Goal: Entertainment & Leisure: Consume media (video, audio)

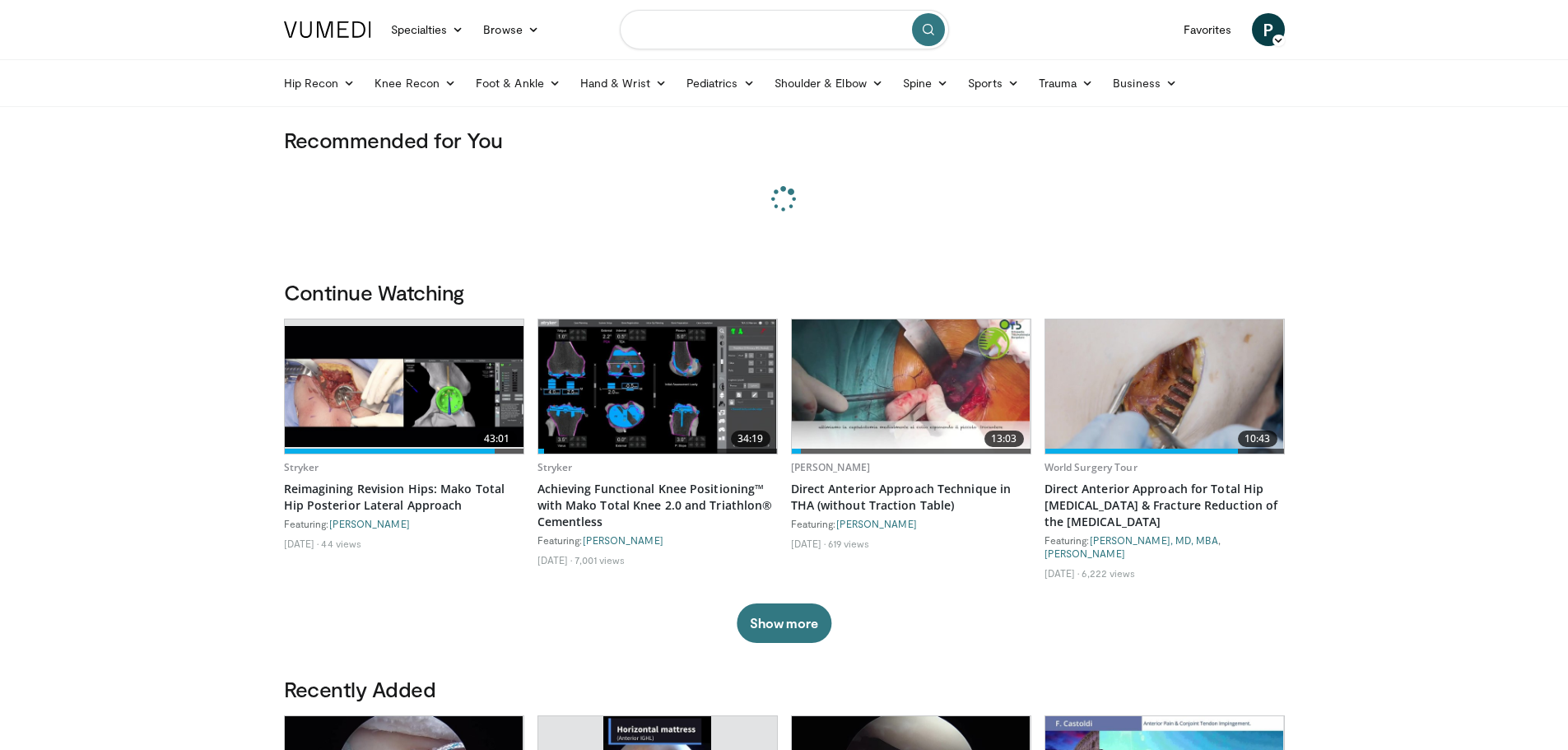
click at [726, 29] on input "Search topics, interventions" at bounding box center [784, 29] width 329 height 39
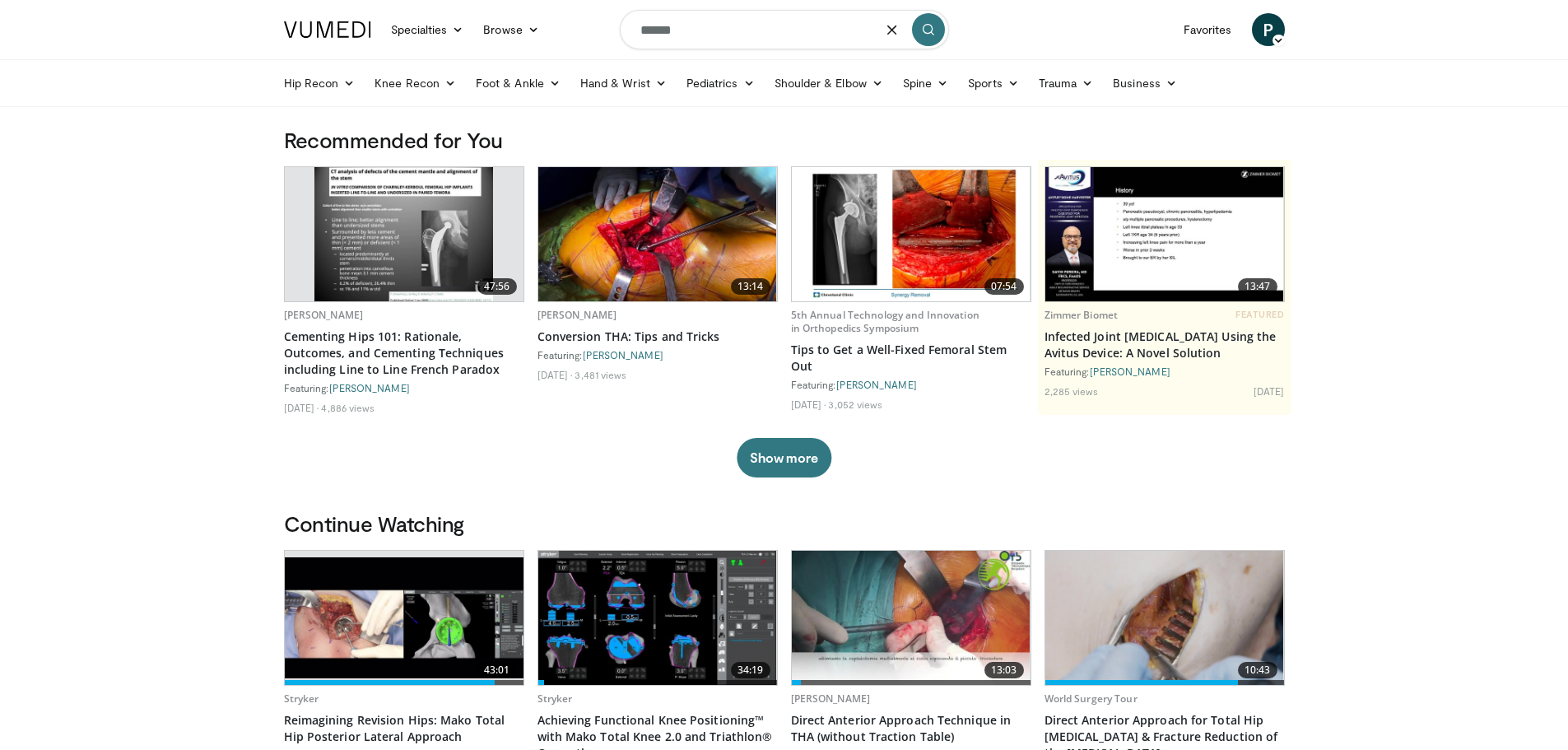
type input "******"
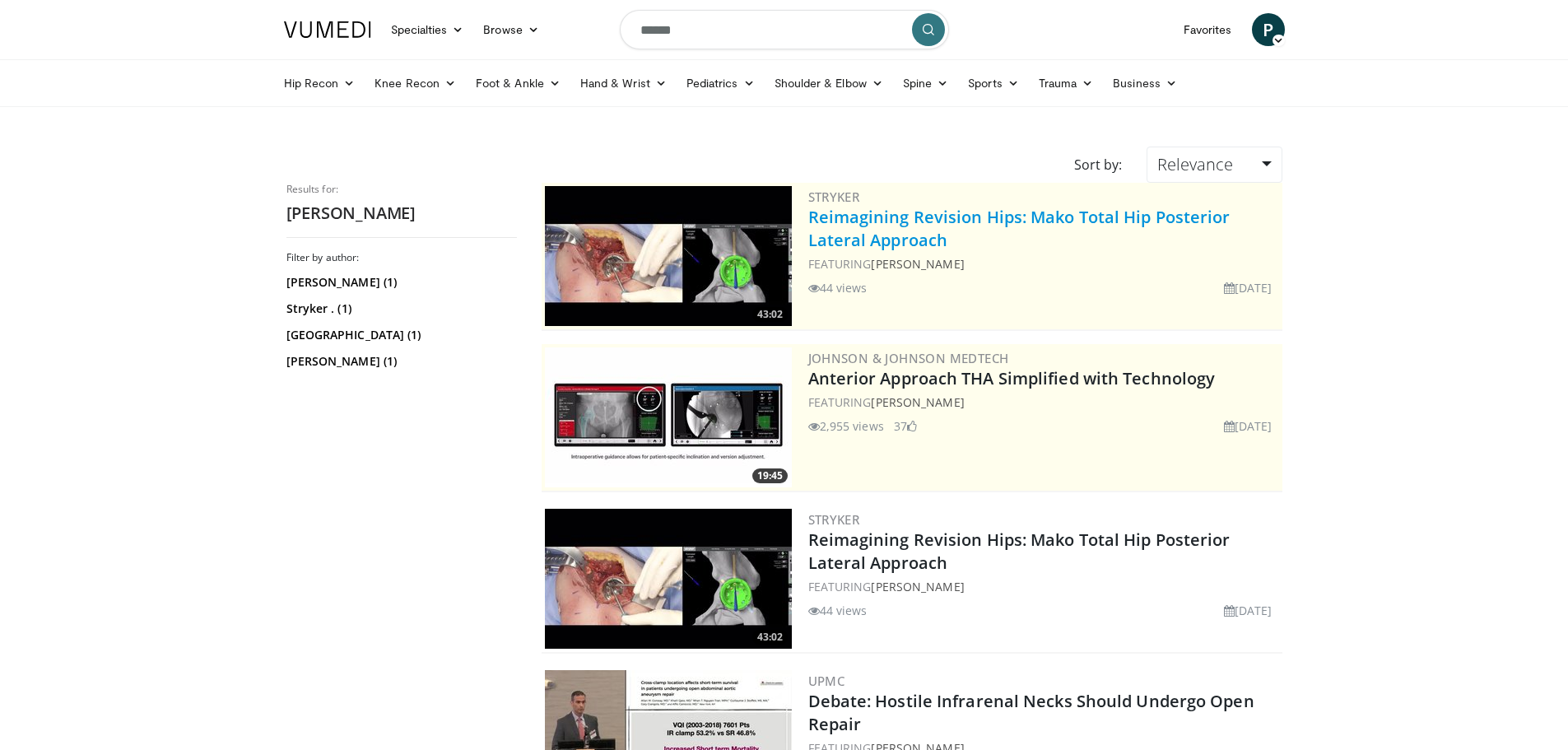
click at [940, 210] on link "Reimagining Revision Hips: Mako Total Hip Posterior Lateral Approach" at bounding box center [1019, 228] width 422 height 45
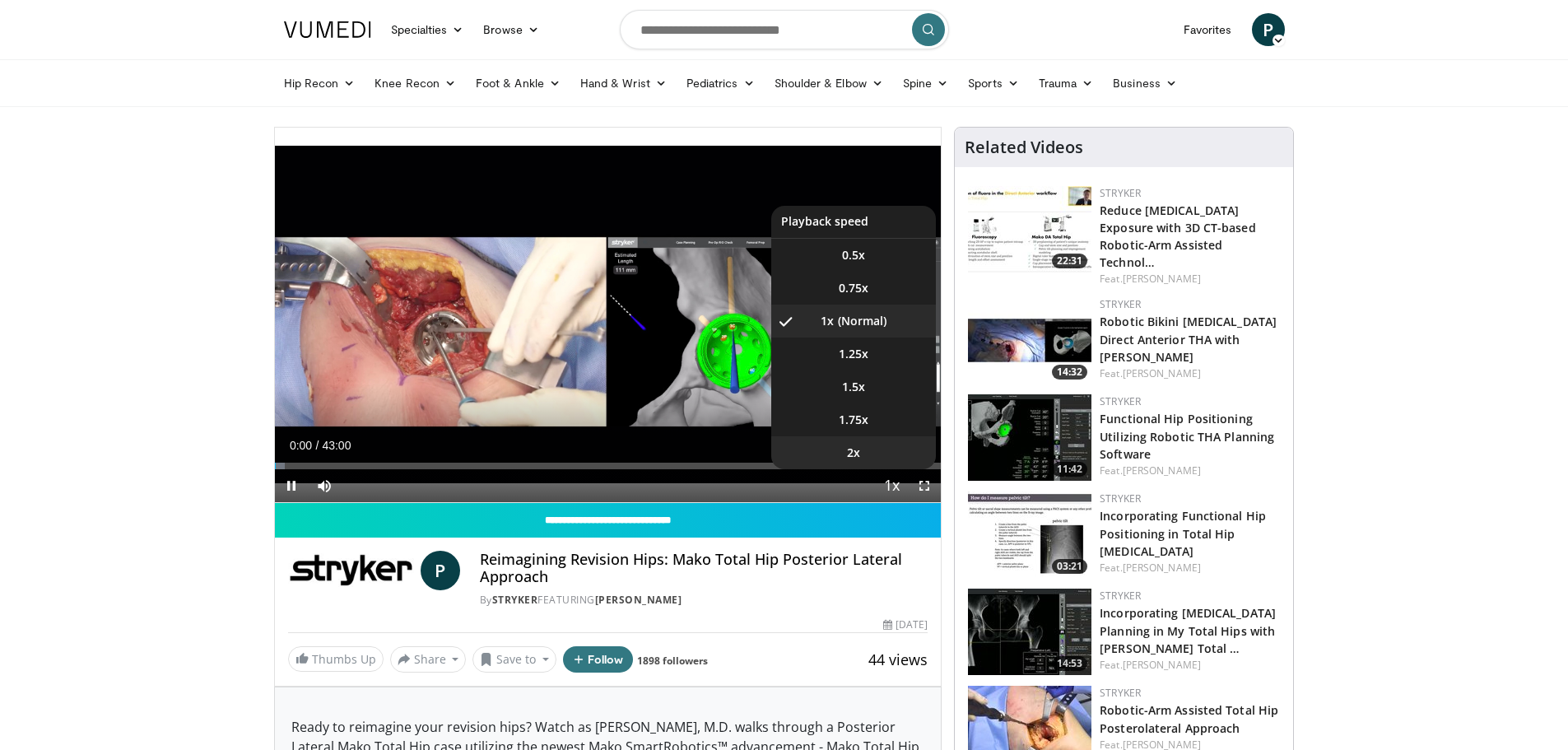
click at [862, 448] on li "2x" at bounding box center [853, 452] width 164 height 33
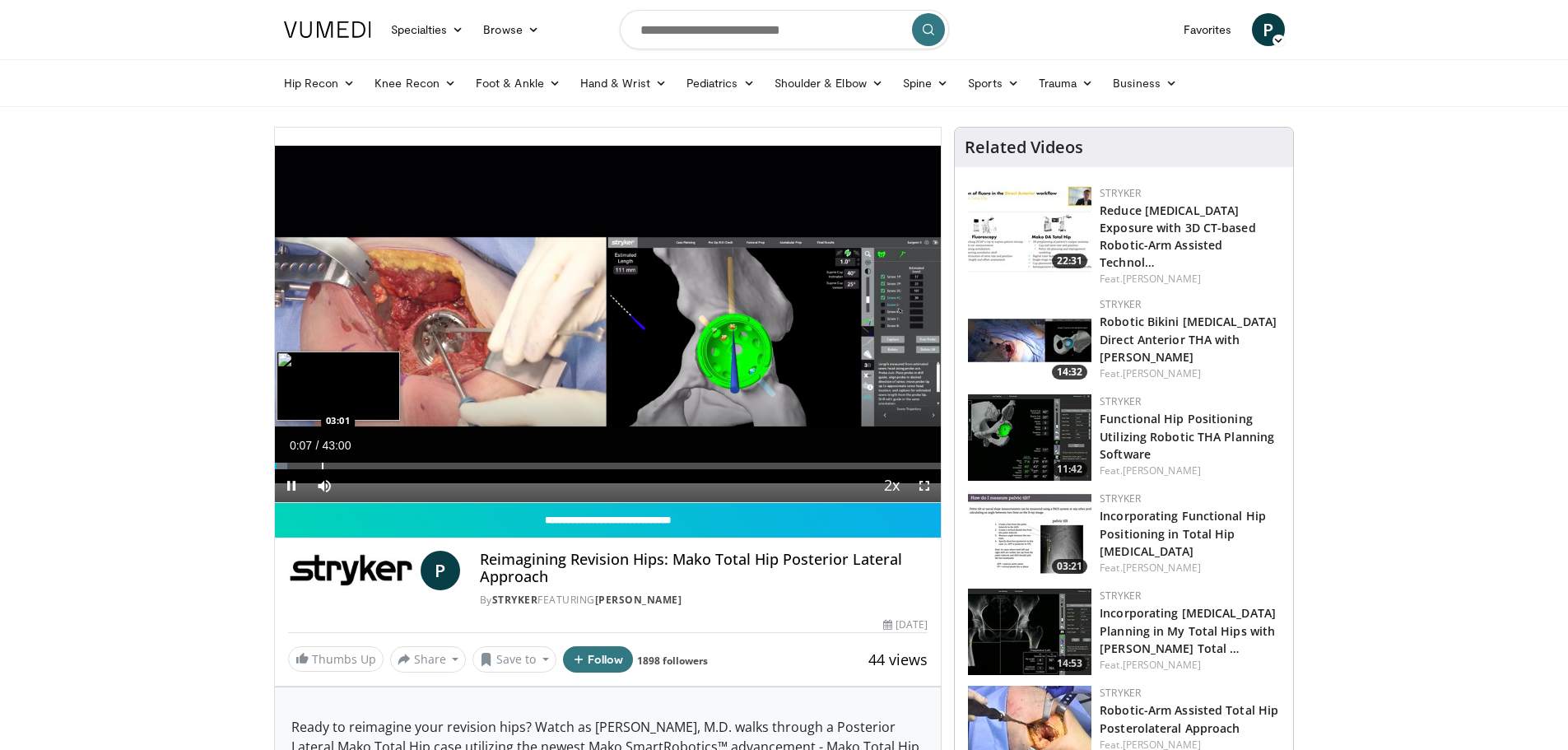
click at [321, 464] on div "Progress Bar" at bounding box center [322, 466] width 2 height 7
click at [292, 488] on span "Video Player" at bounding box center [291, 485] width 33 height 33
click at [289, 486] on span "Video Player" at bounding box center [291, 485] width 33 height 33
click at [351, 464] on div "Loaded : 11.91% 04:06 04:59" at bounding box center [608, 466] width 666 height 7
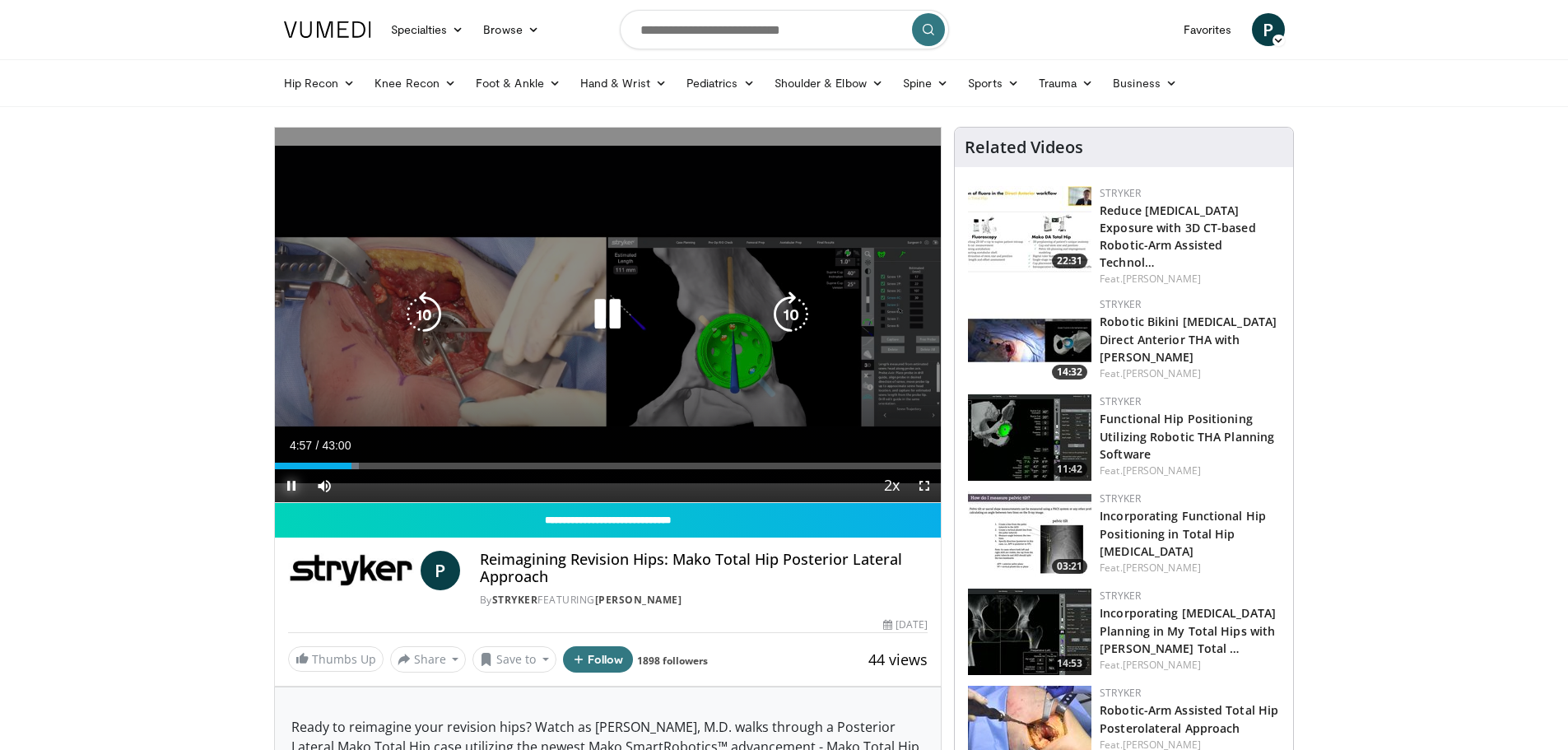
click at [300, 479] on span "Video Player" at bounding box center [291, 485] width 33 height 33
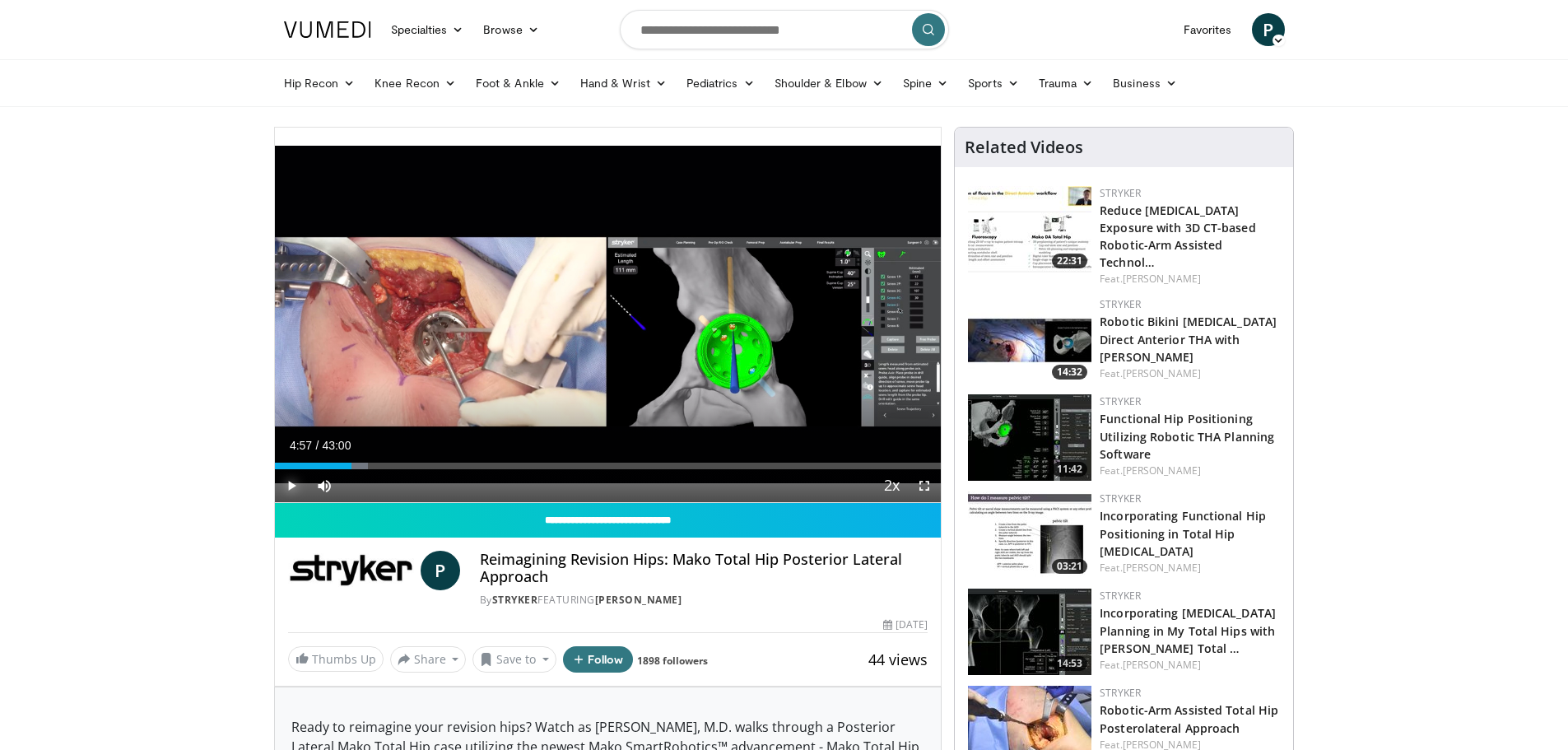
click at [292, 489] on span "Video Player" at bounding box center [291, 485] width 33 height 33
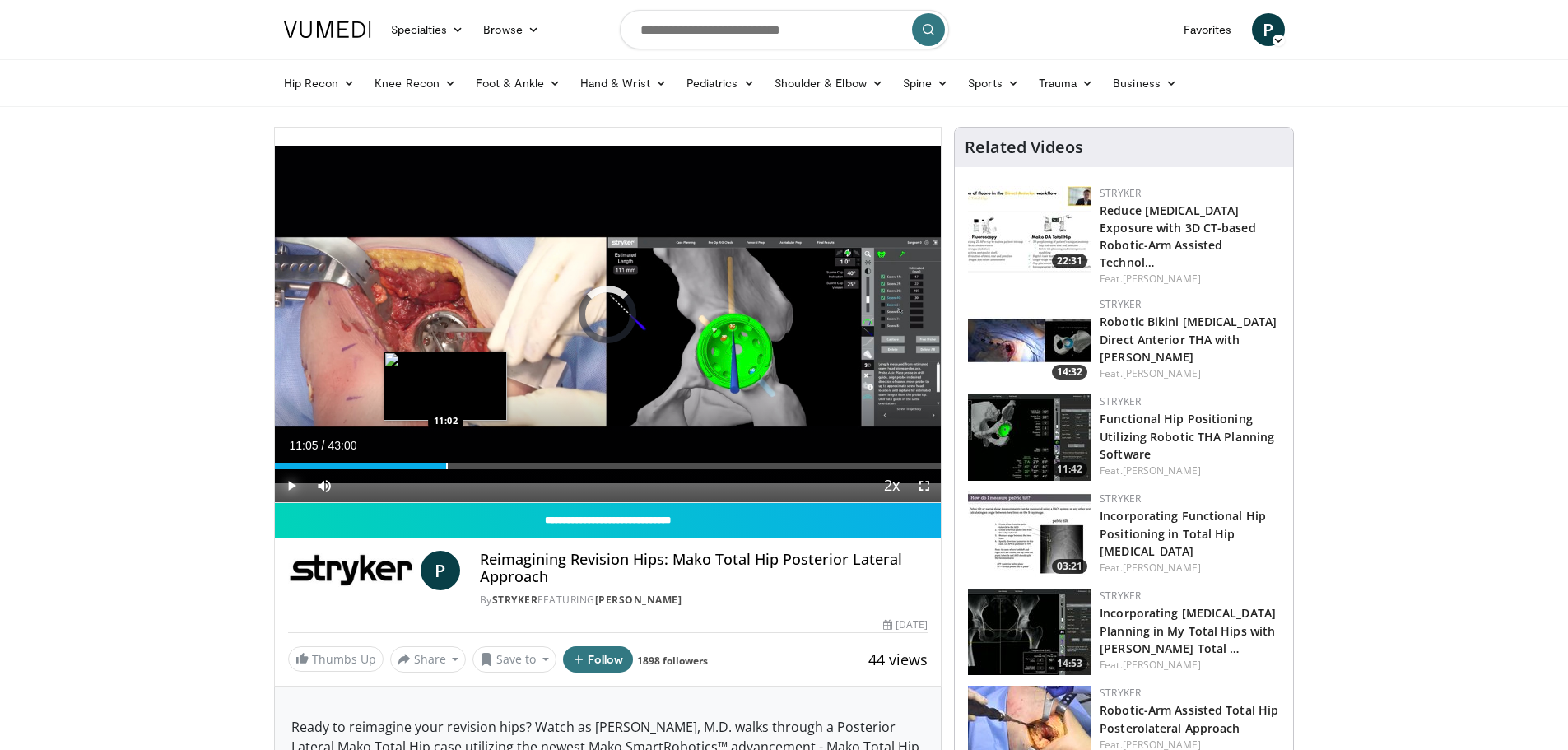
click at [446, 466] on div "Progress Bar" at bounding box center [447, 466] width 2 height 7
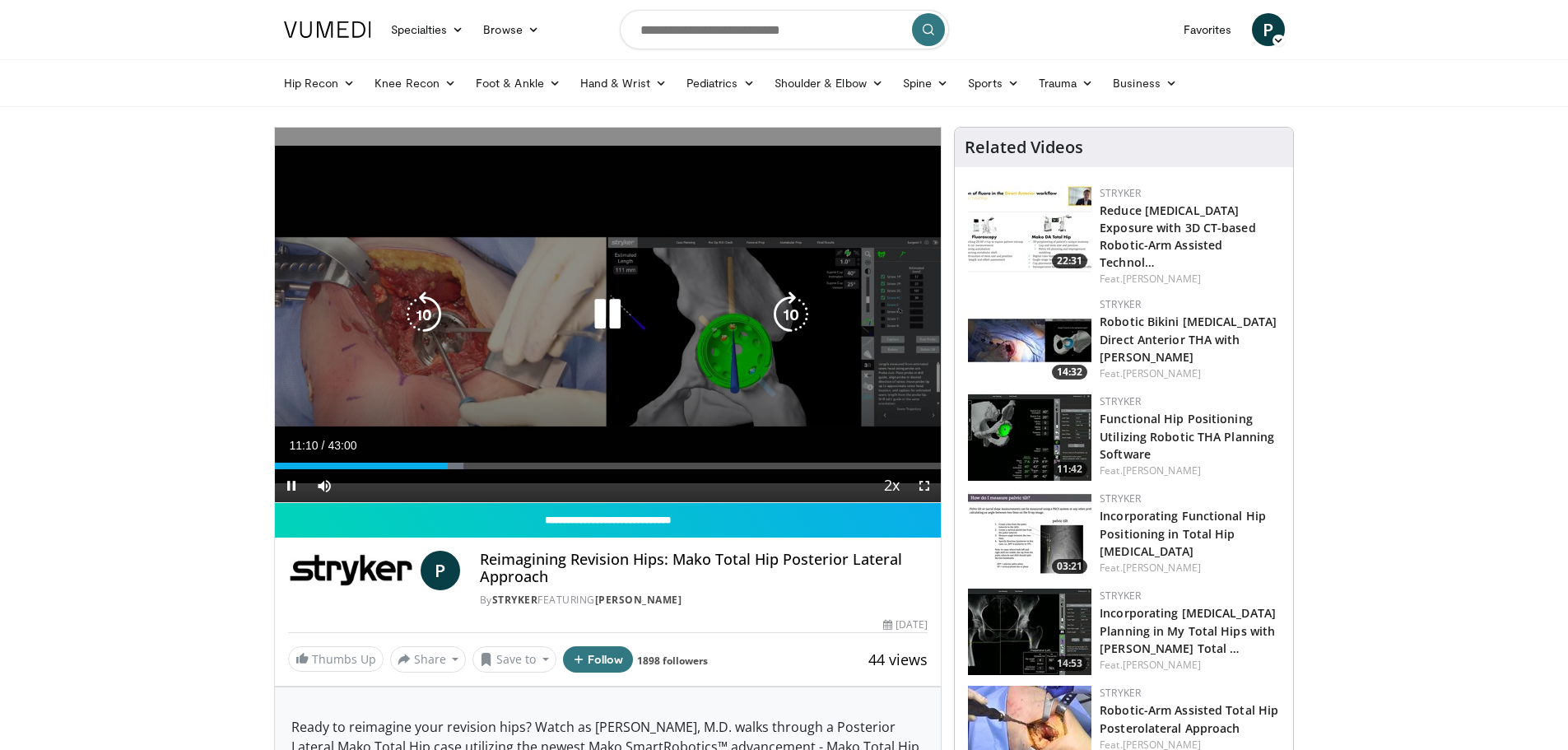
click at [607, 312] on icon "Video Player" at bounding box center [607, 314] width 46 height 46
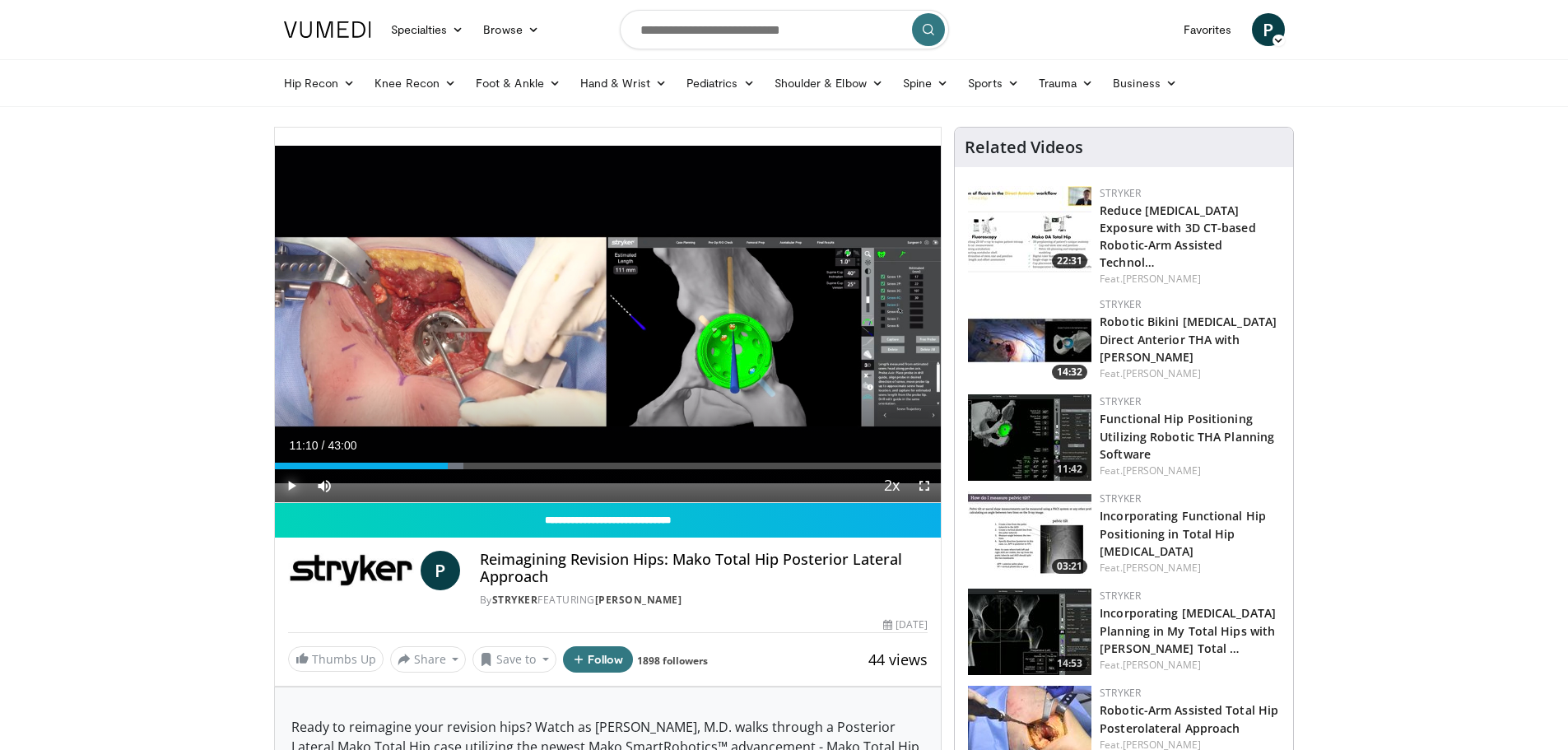
click at [291, 485] on span "Video Player" at bounding box center [291, 485] width 33 height 33
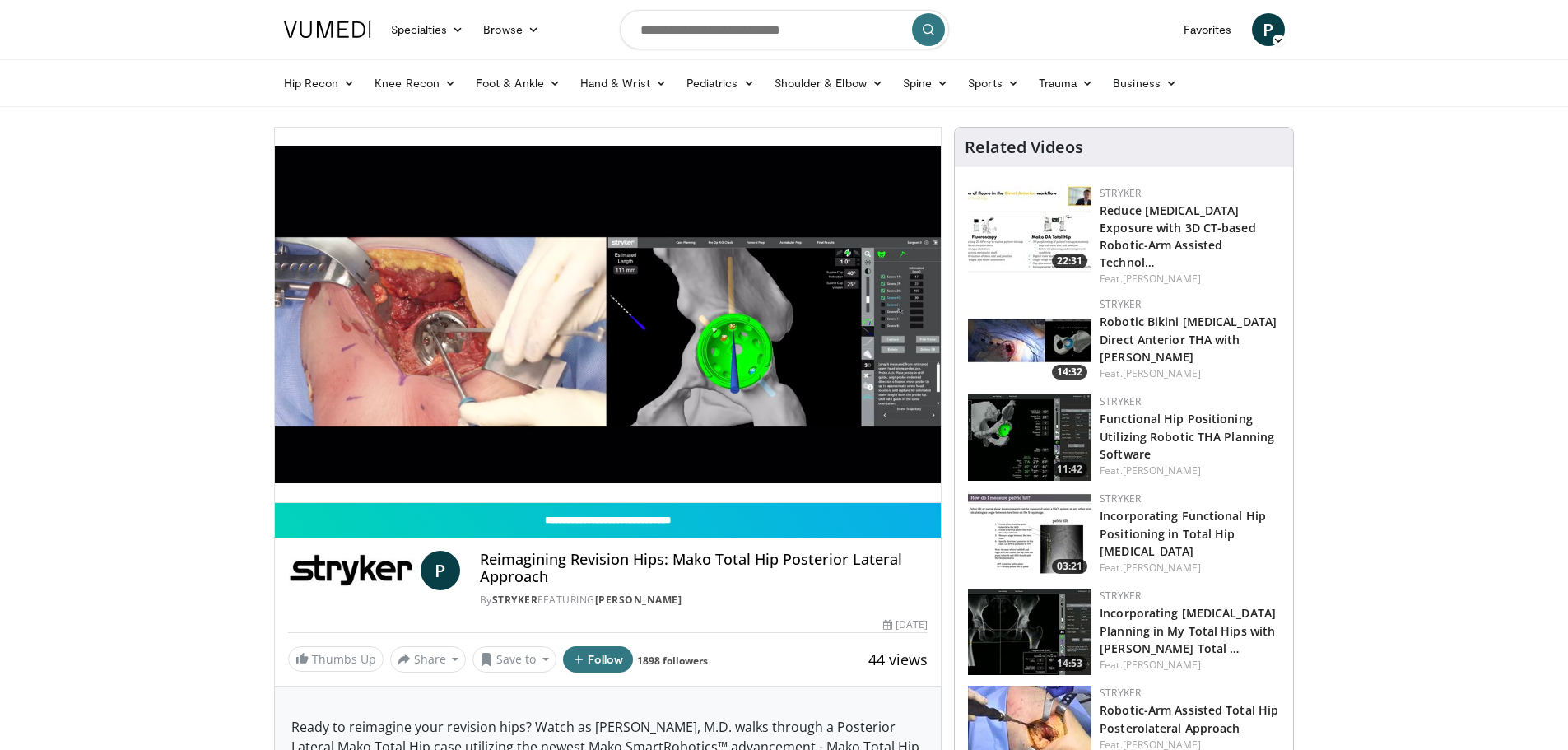
click at [614, 467] on div "10 seconds Tap to unmute" at bounding box center [608, 315] width 666 height 375
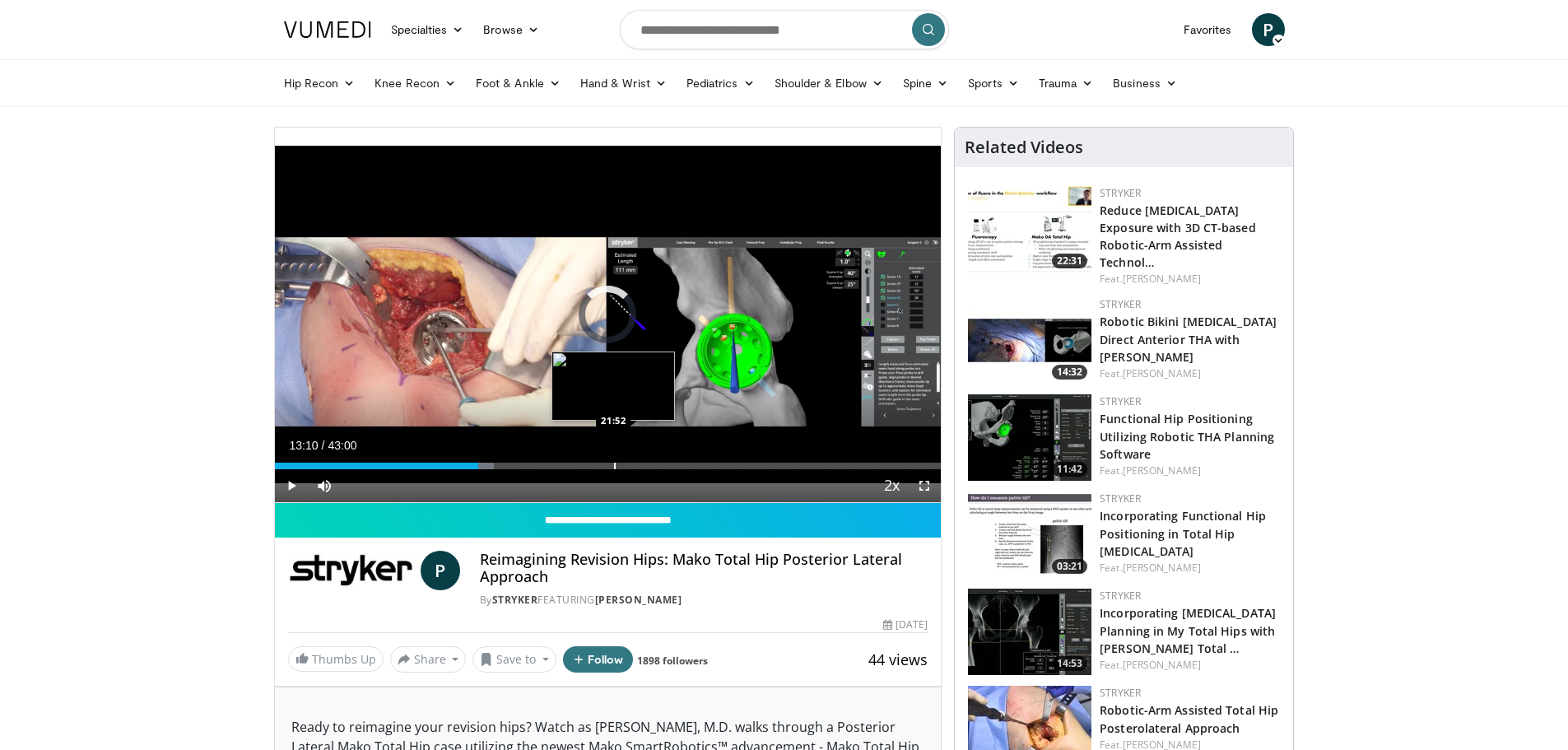
click at [614, 466] on div "Progress Bar" at bounding box center [615, 466] width 2 height 7
click at [590, 465] on div "Progress Bar" at bounding box center [591, 466] width 2 height 7
click at [291, 484] on span "Video Player" at bounding box center [291, 485] width 33 height 33
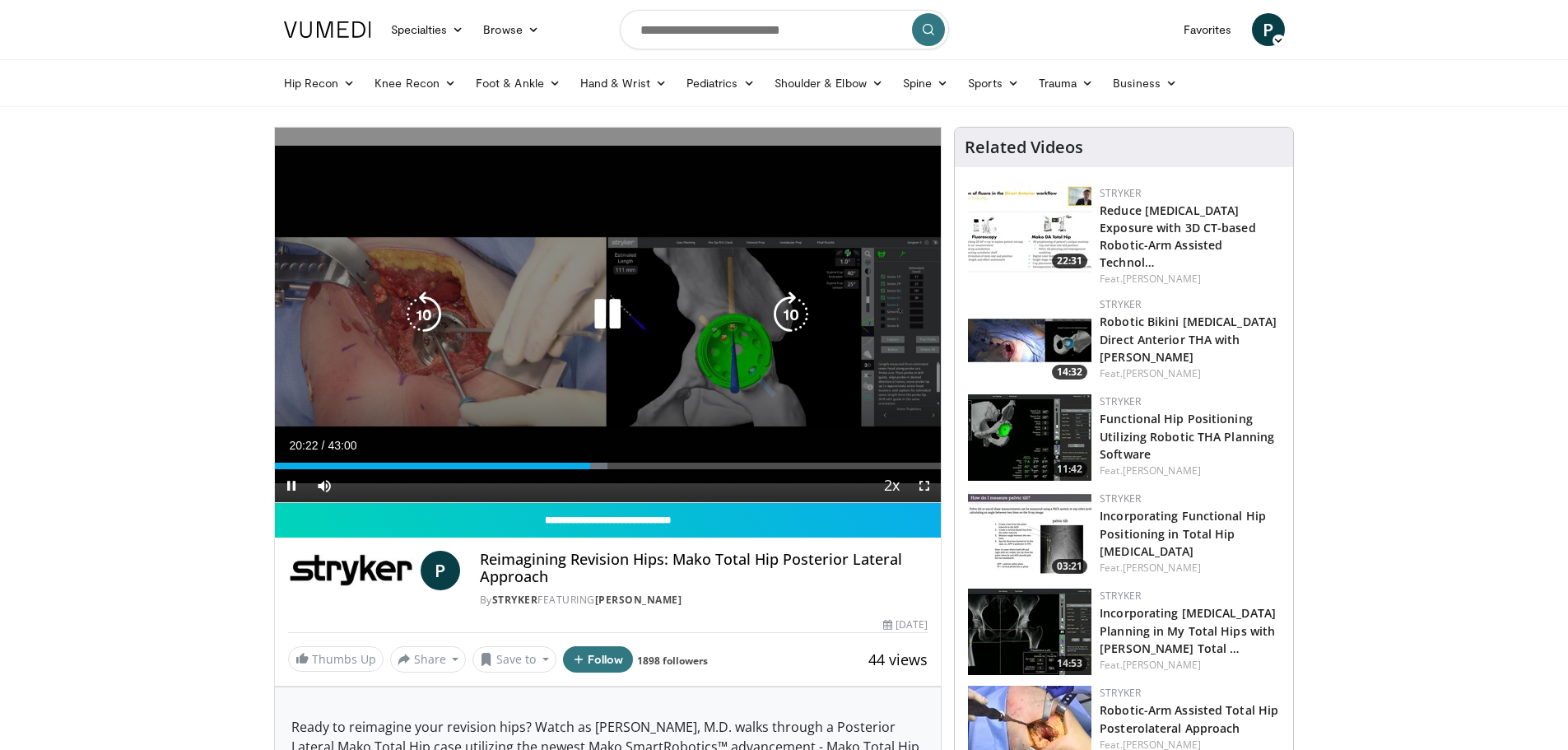
click at [790, 311] on icon "Video Player" at bounding box center [791, 314] width 46 height 46
click at [790, 312] on icon "Video Player" at bounding box center [791, 314] width 46 height 46
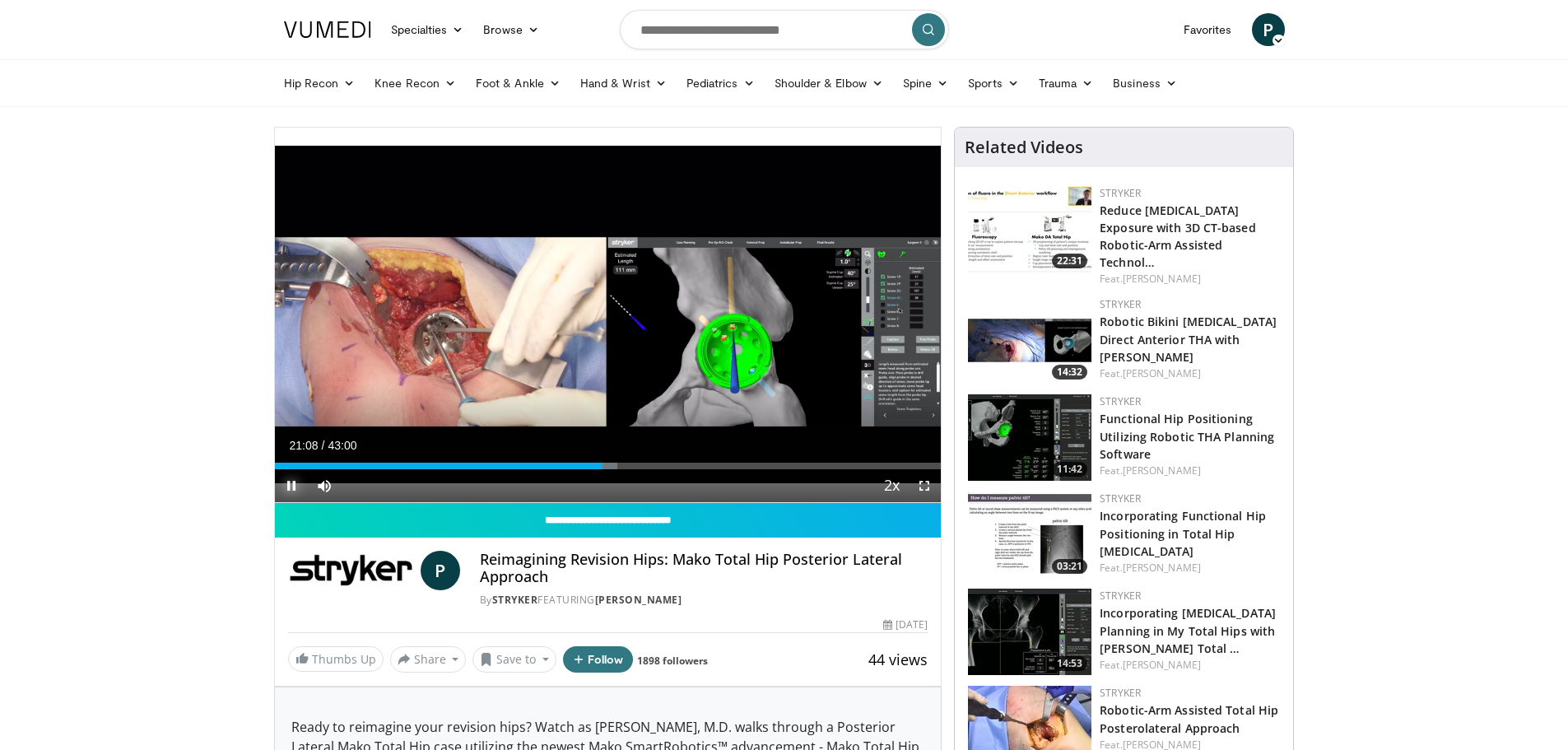
click at [288, 487] on span "Video Player" at bounding box center [291, 485] width 33 height 33
click at [291, 487] on span "Video Player" at bounding box center [291, 485] width 33 height 33
click at [645, 468] on div "Progress Bar" at bounding box center [646, 466] width 2 height 7
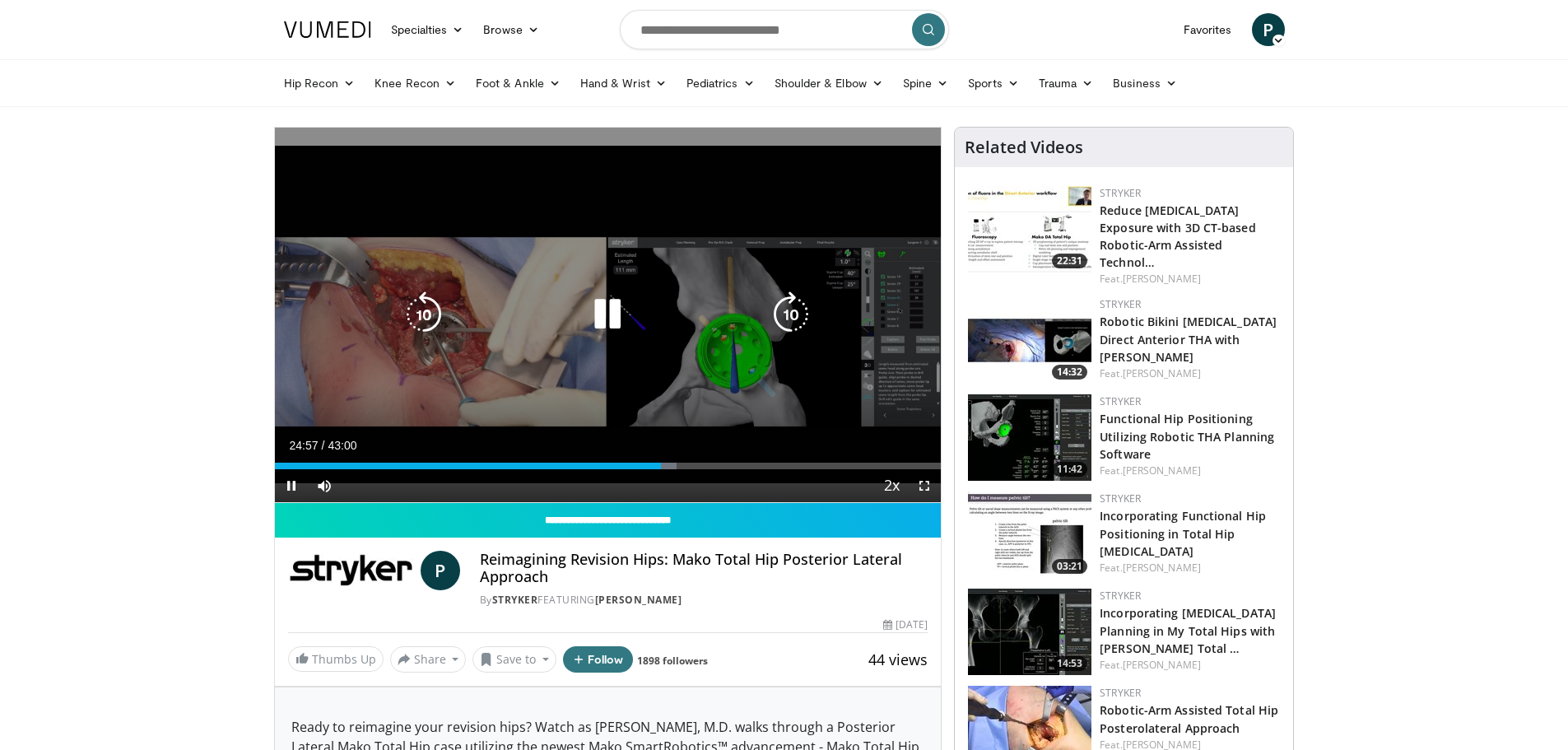
click at [798, 307] on icon "Video Player" at bounding box center [791, 314] width 46 height 46
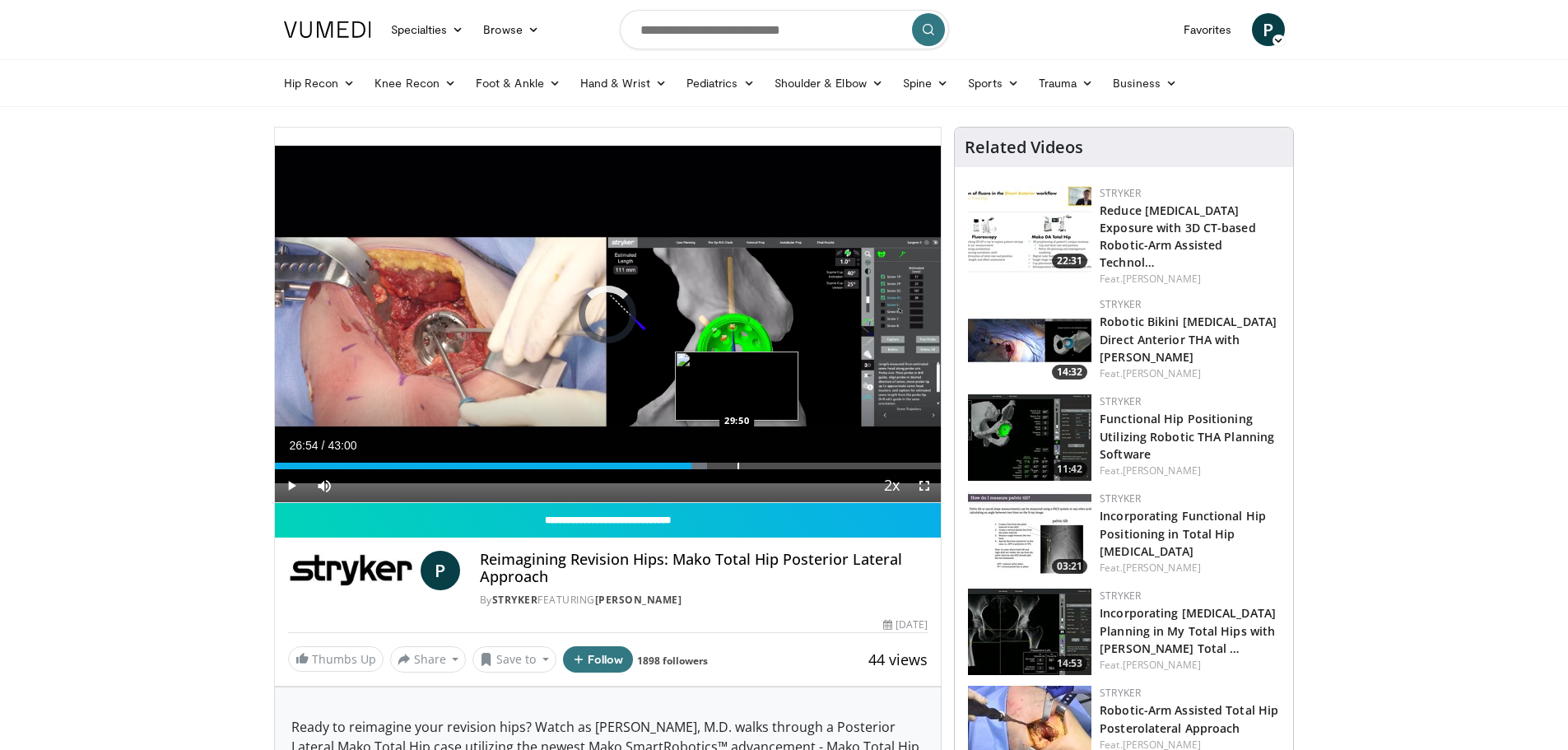
click at [737, 465] on div "Progress Bar" at bounding box center [738, 466] width 2 height 7
click at [290, 487] on span "Video Player" at bounding box center [291, 485] width 33 height 33
click at [728, 461] on div "Loaded : 72.14% 29:56 29:18" at bounding box center [608, 461] width 666 height 16
click at [291, 481] on span "Video Player" at bounding box center [291, 485] width 33 height 33
click at [291, 481] on video-js "**********" at bounding box center [608, 316] width 666 height 376
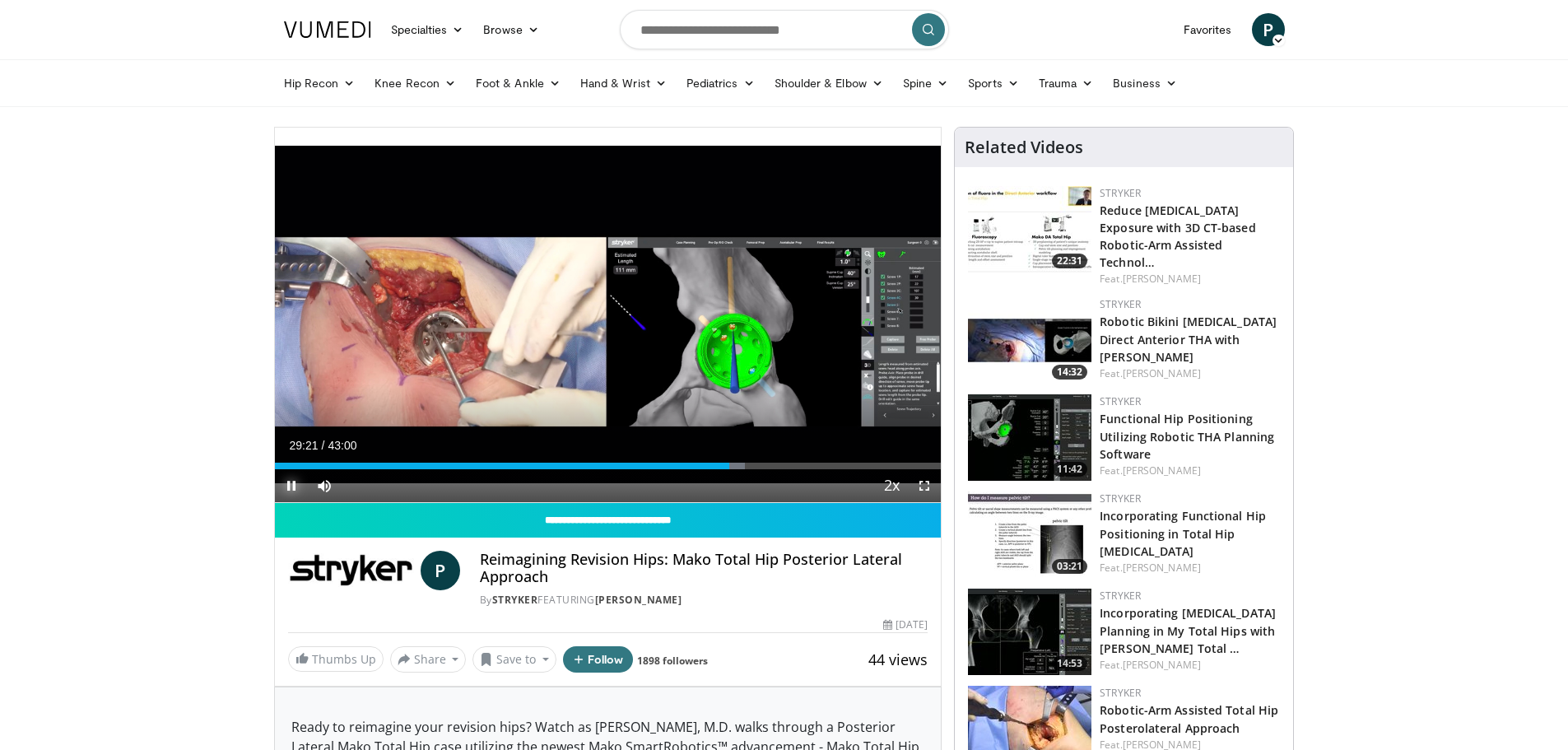
click at [293, 485] on span "Video Player" at bounding box center [291, 485] width 33 height 33
click at [291, 488] on span "Video Player" at bounding box center [291, 485] width 33 height 33
click at [745, 464] on div "Progress Bar" at bounding box center [746, 466] width 2 height 7
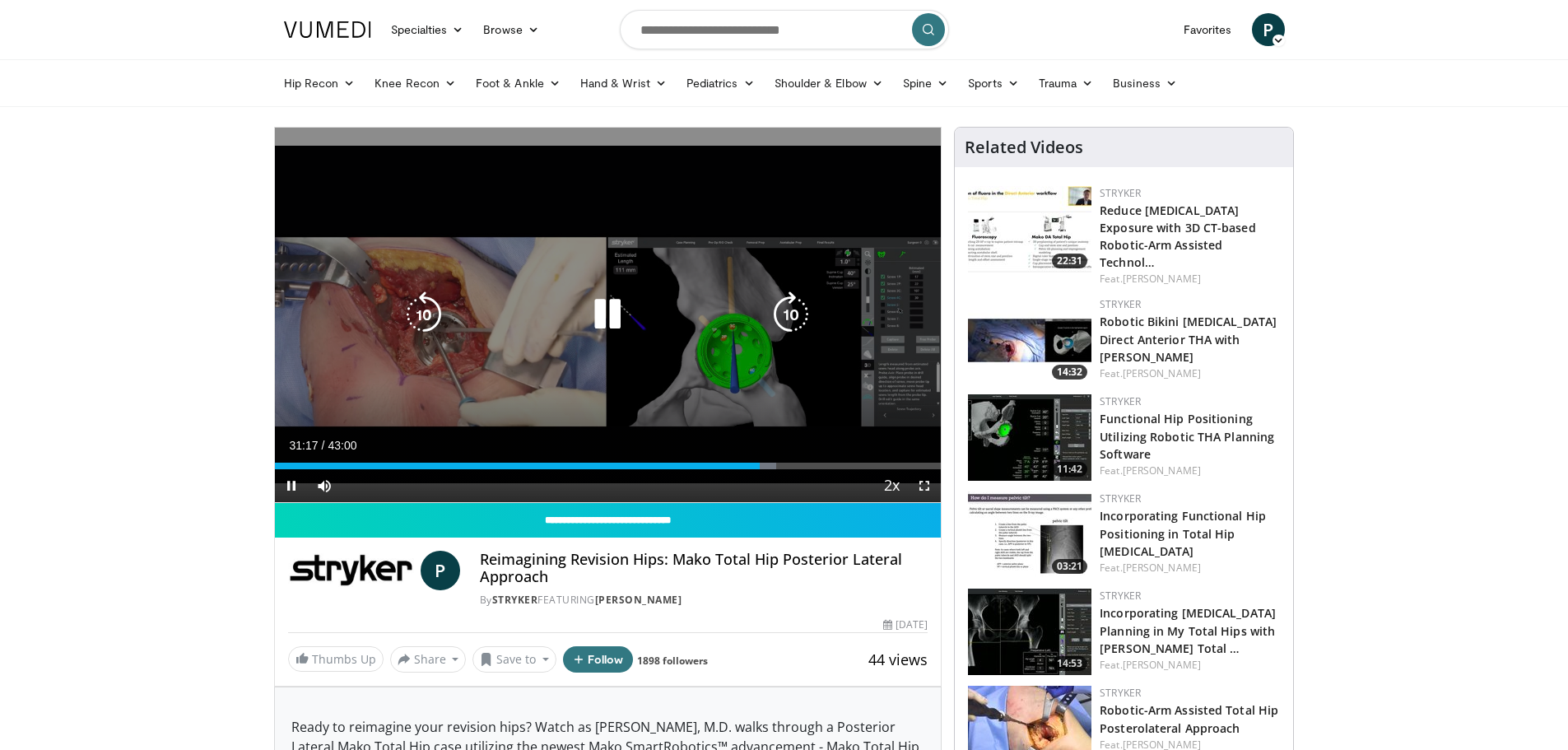
click at [793, 319] on icon "Video Player" at bounding box center [791, 314] width 46 height 46
click at [788, 305] on icon "Video Player" at bounding box center [791, 314] width 46 height 46
click at [783, 314] on icon "Video Player" at bounding box center [791, 314] width 46 height 46
click at [782, 316] on icon "Video Player" at bounding box center [791, 314] width 46 height 46
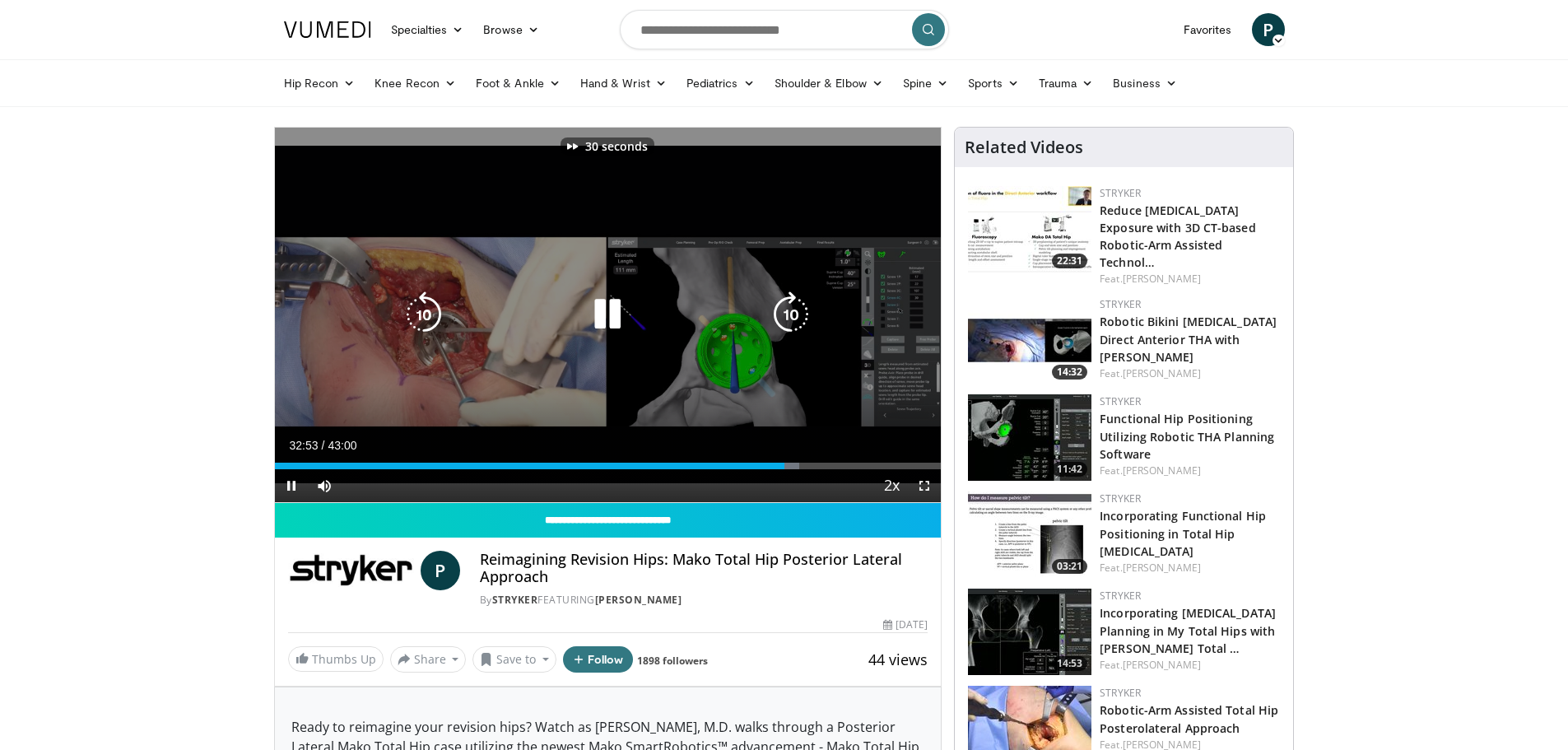
click at [422, 306] on icon "Video Player" at bounding box center [423, 314] width 46 height 46
click at [417, 306] on icon "Video Player" at bounding box center [423, 314] width 46 height 46
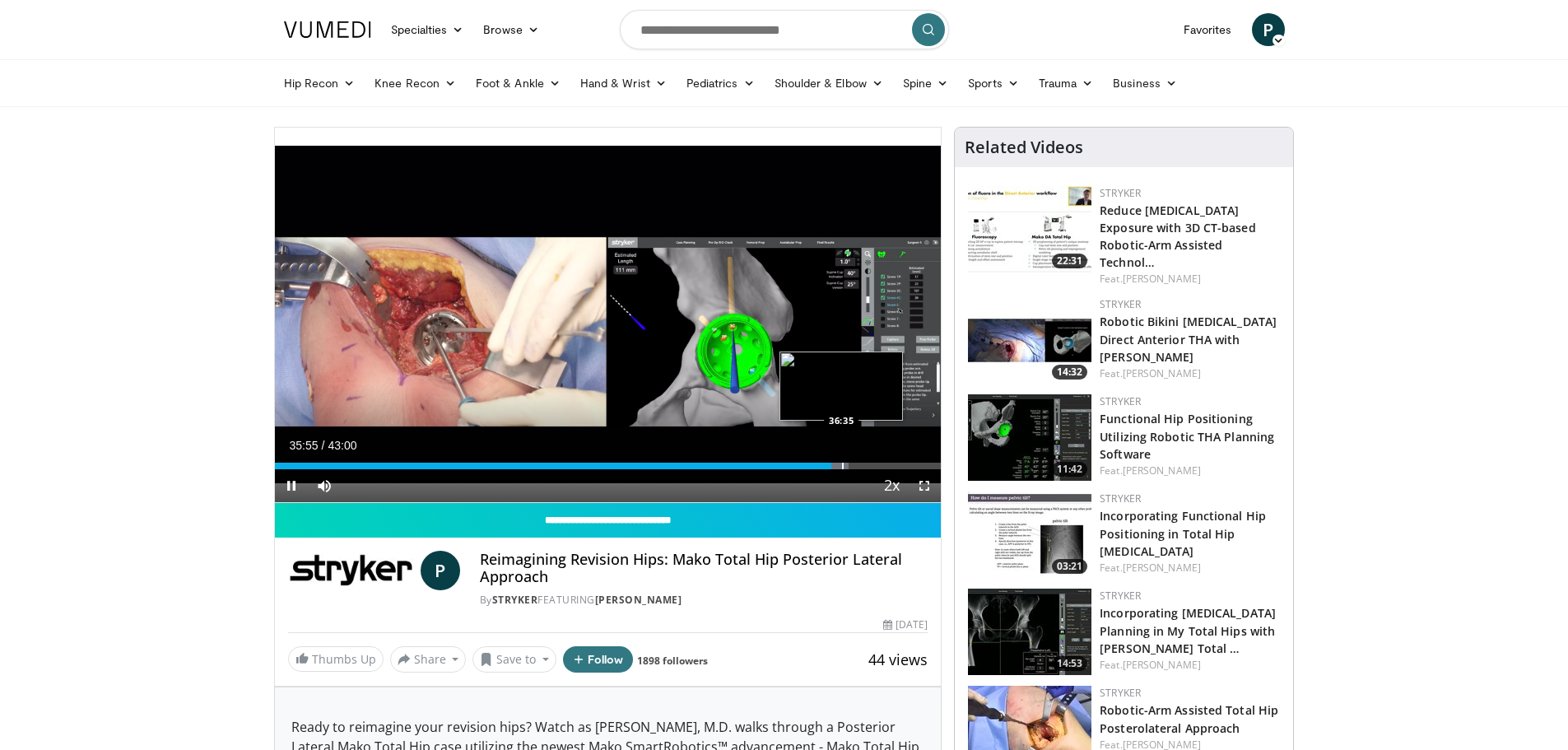
click at [842, 465] on div "Progress Bar" at bounding box center [842, 466] width 2 height 7
click at [838, 467] on div "Progress Bar" at bounding box center [839, 466] width 2 height 7
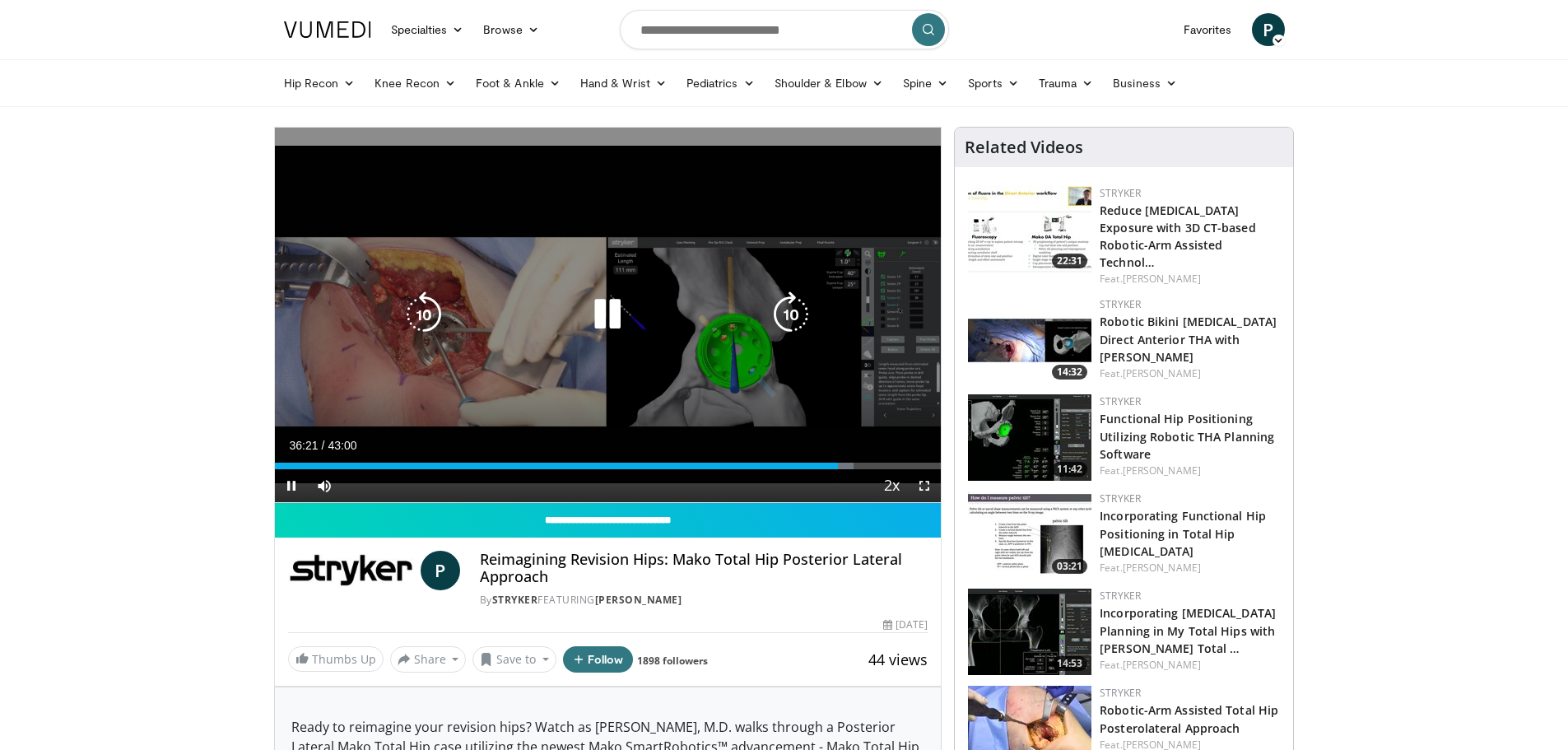
click at [610, 317] on icon "Video Player" at bounding box center [607, 314] width 46 height 46
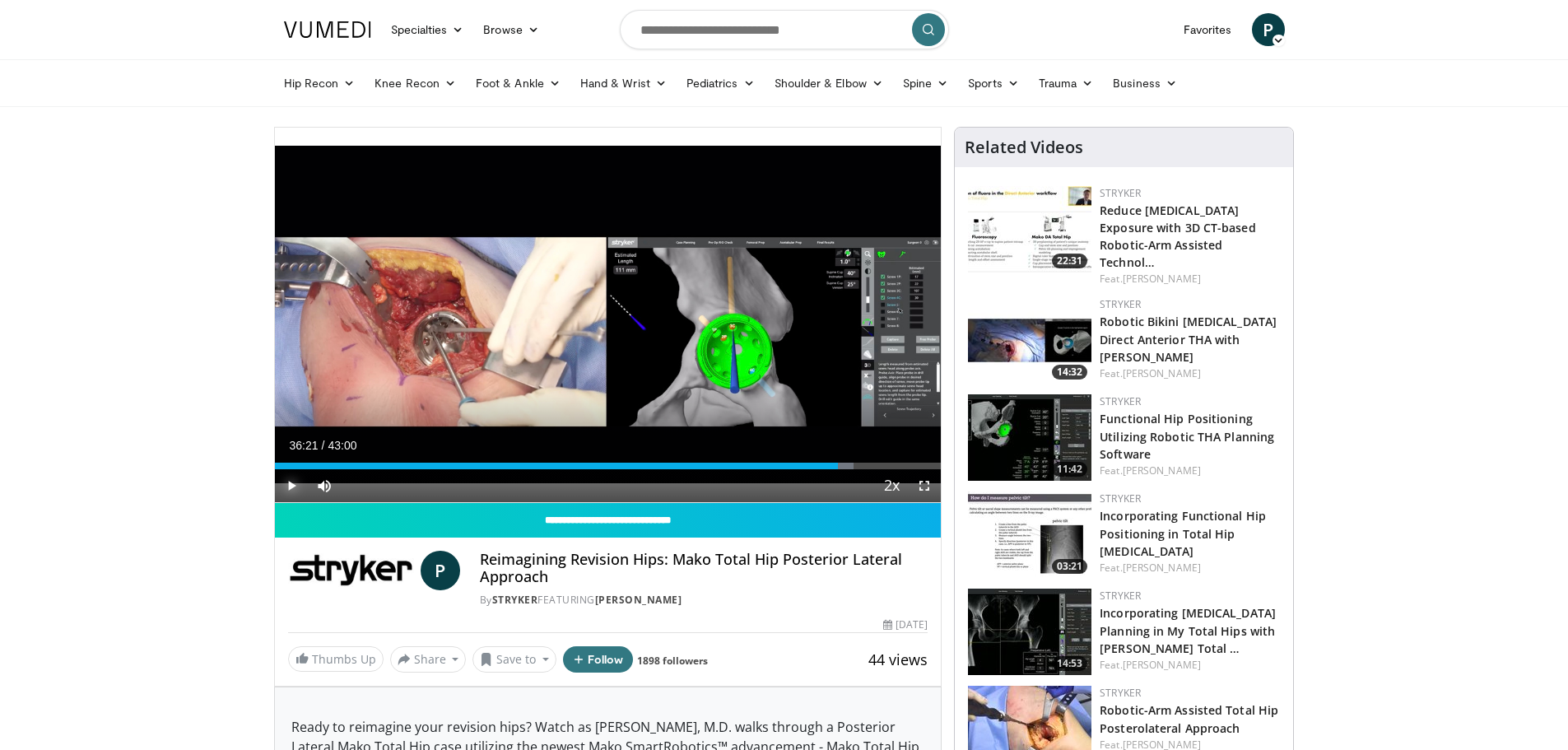
click at [288, 482] on span "Video Player" at bounding box center [291, 485] width 33 height 33
